Goal: Information Seeking & Learning: Stay updated

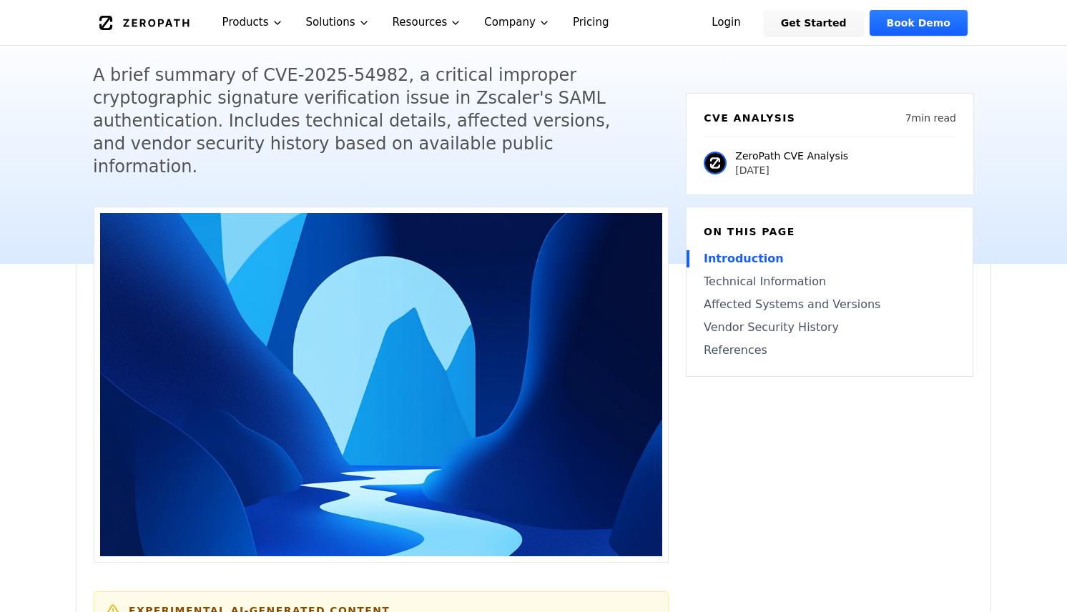
scroll to position [139, 0]
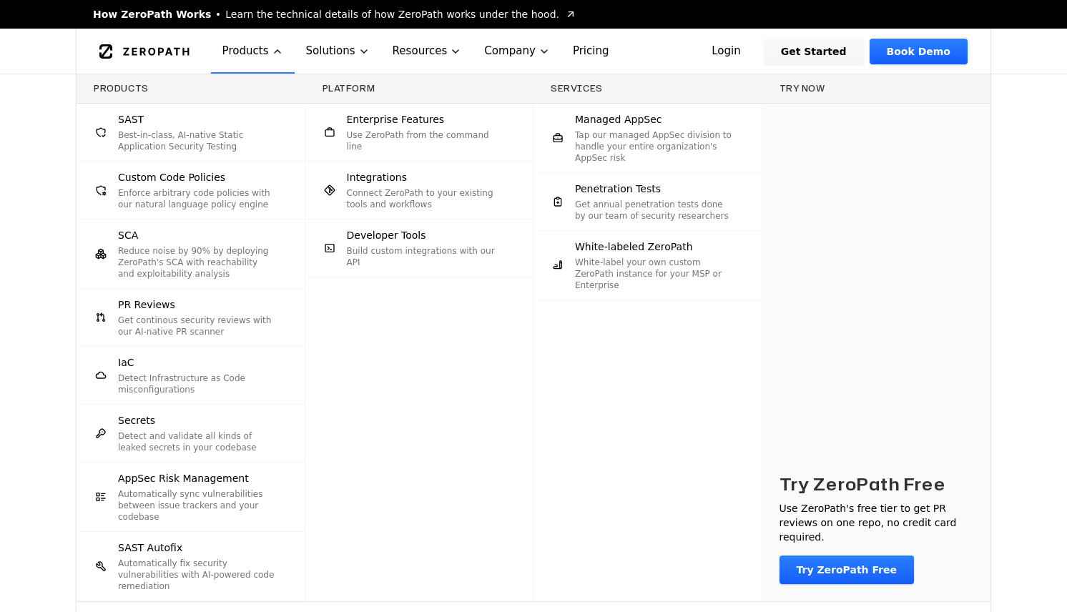
click at [1043, 388] on div "Products SAST Best-in-class, AI-native Static Application Security Testing Cust…" at bounding box center [533, 358] width 1067 height 568
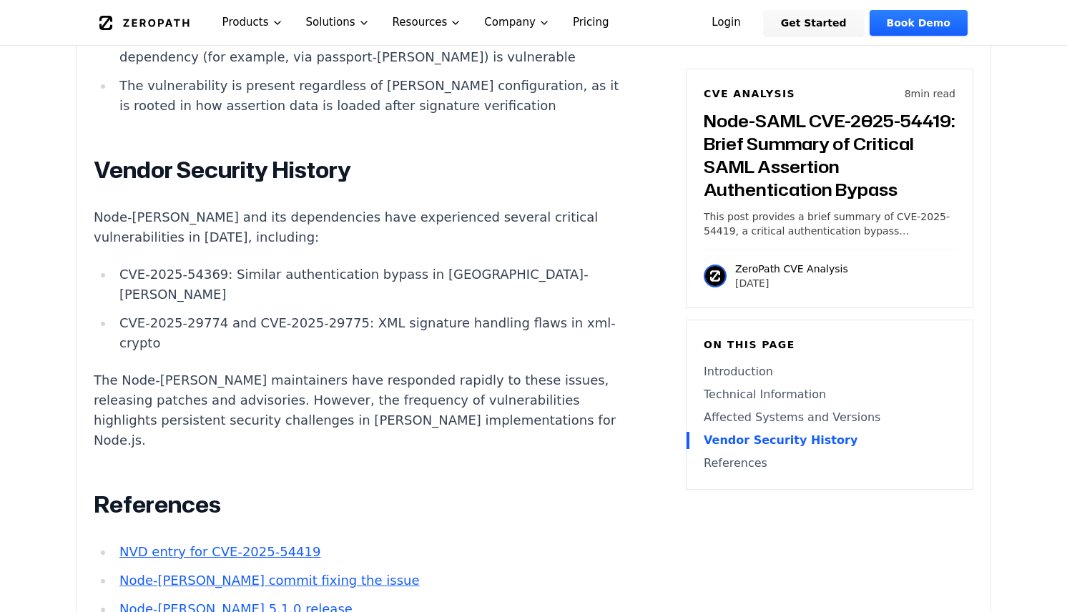
scroll to position [2075, 0]
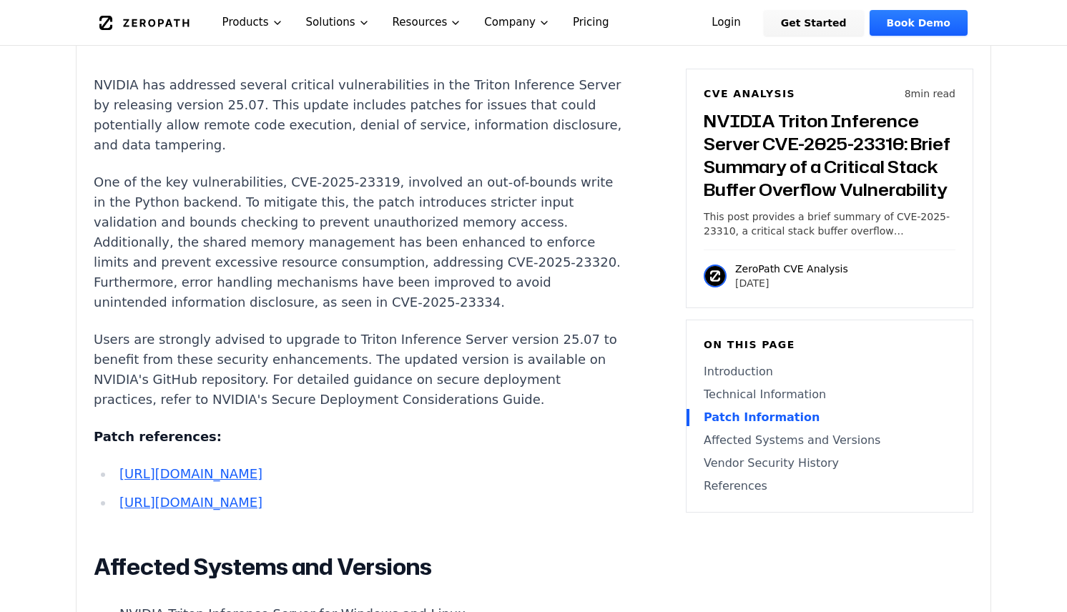
scroll to position [1965, 0]
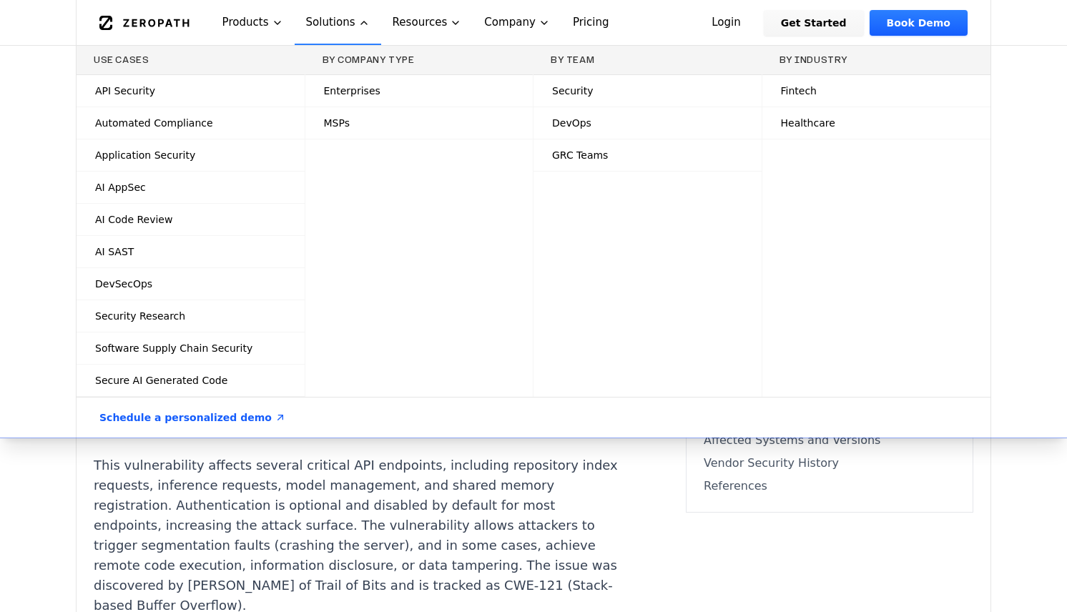
scroll to position [1185, 0]
